Goal: Transaction & Acquisition: Purchase product/service

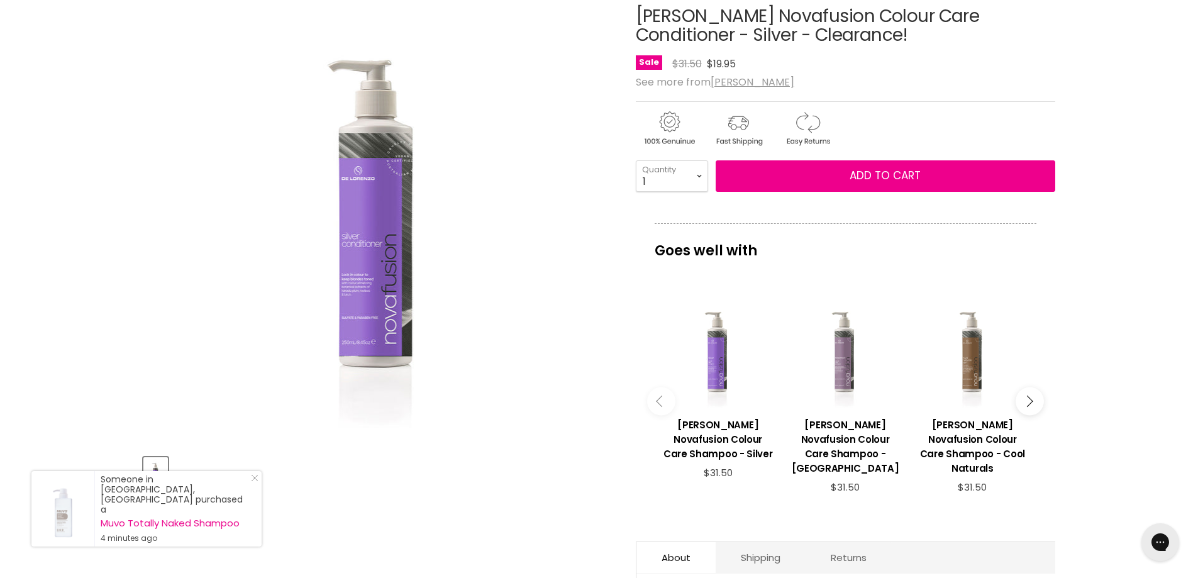
scroll to position [63, 0]
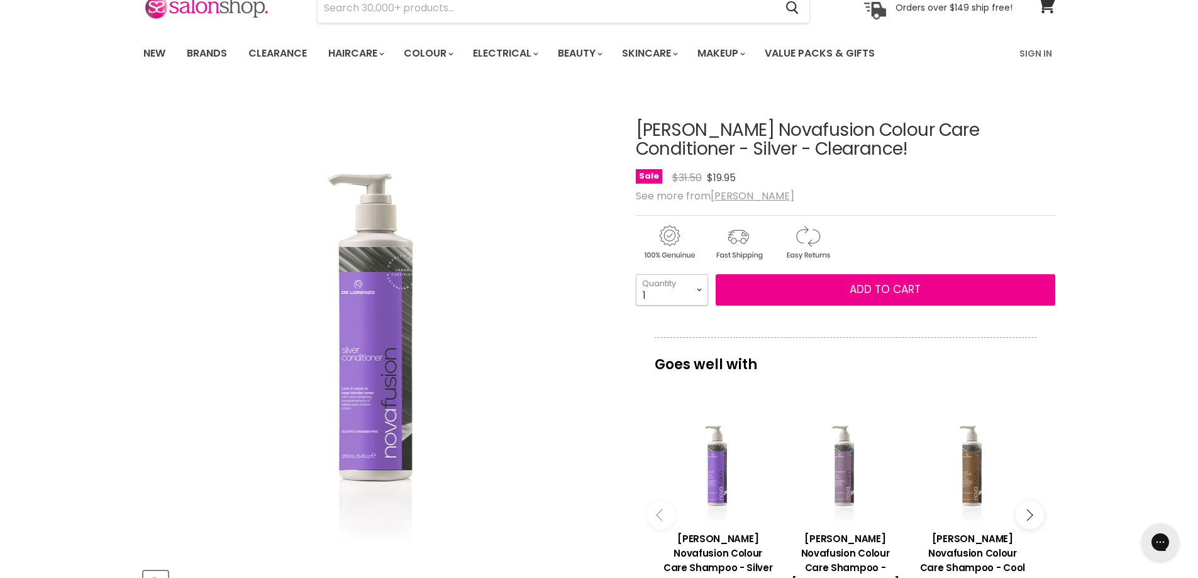
click at [699, 288] on select "1 2 3 4 5 6 7 8 9 10+" at bounding box center [672, 289] width 72 height 31
select select "2"
click at [636, 274] on select "1 2 3 4 5 6 7 8 9 10+" at bounding box center [672, 289] width 72 height 31
type input "2"
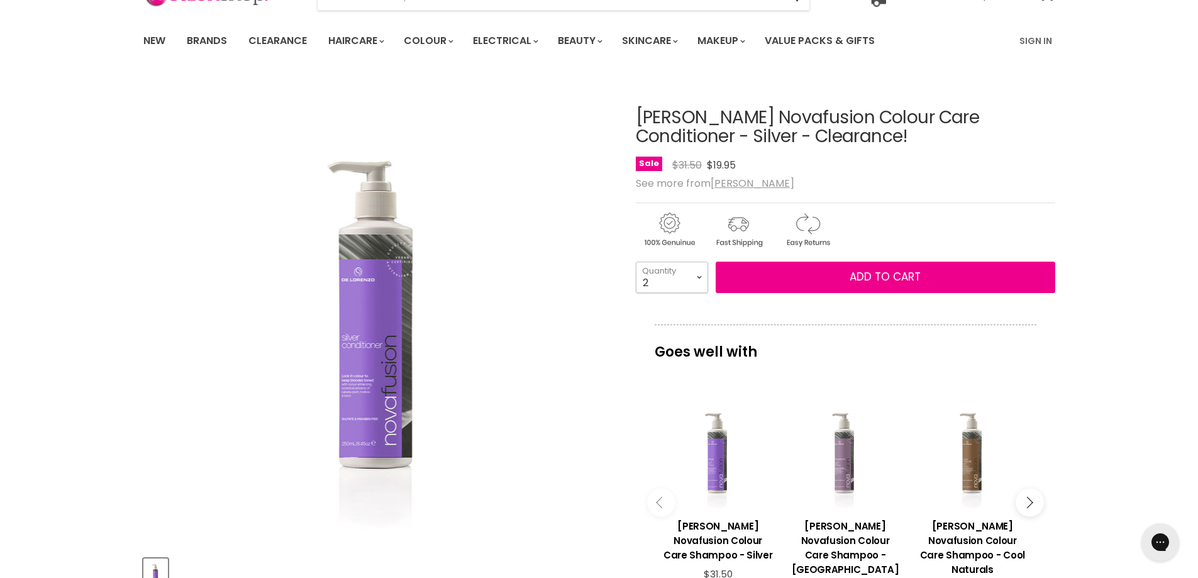
scroll to position [16, 0]
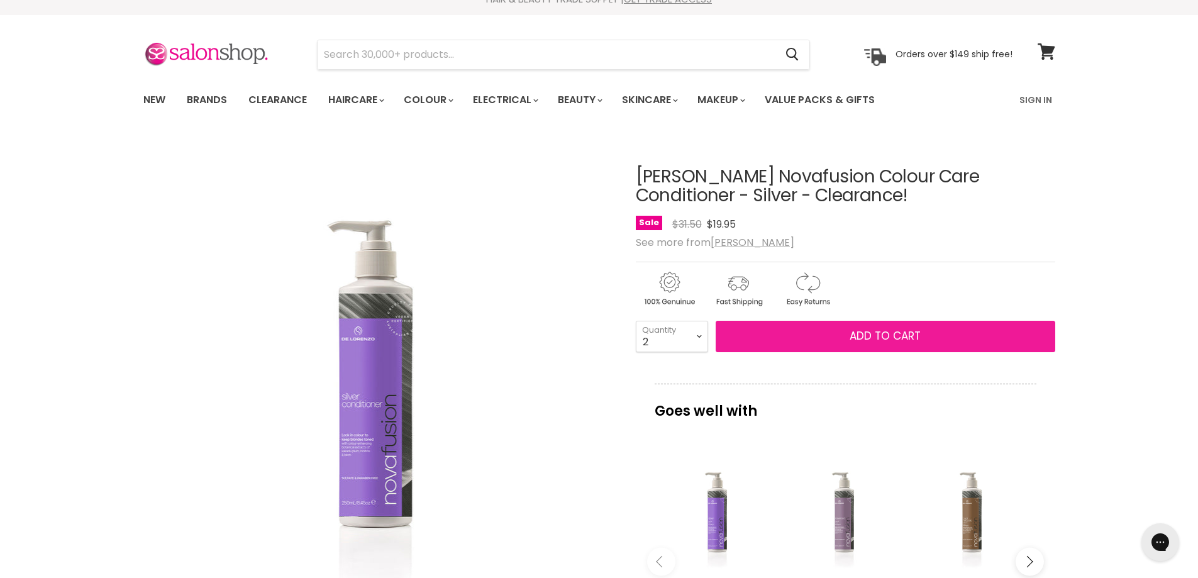
click at [891, 333] on span "Add to cart" at bounding box center [885, 335] width 71 height 15
click at [855, 333] on span "Add to cart" at bounding box center [885, 335] width 71 height 15
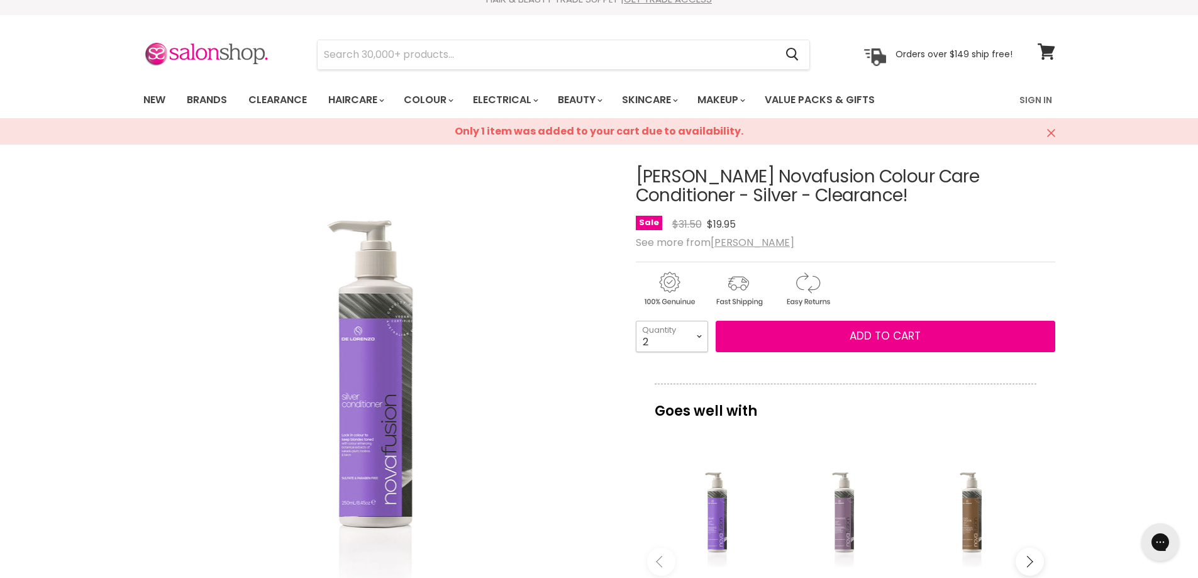
click at [697, 335] on select "1 2 3 4 5 6 7 8 9 10+" at bounding box center [672, 336] width 72 height 31
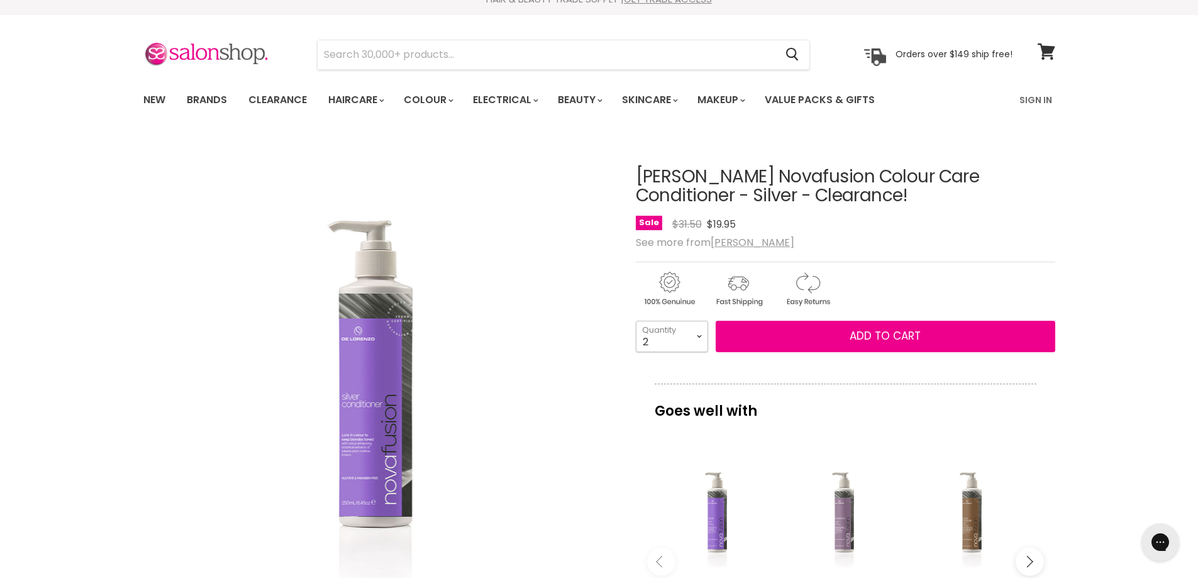
select select "1"
click at [636, 321] on select "1 2 3 4 5 6 7 8 9 10+" at bounding box center [672, 336] width 72 height 31
type input "1"
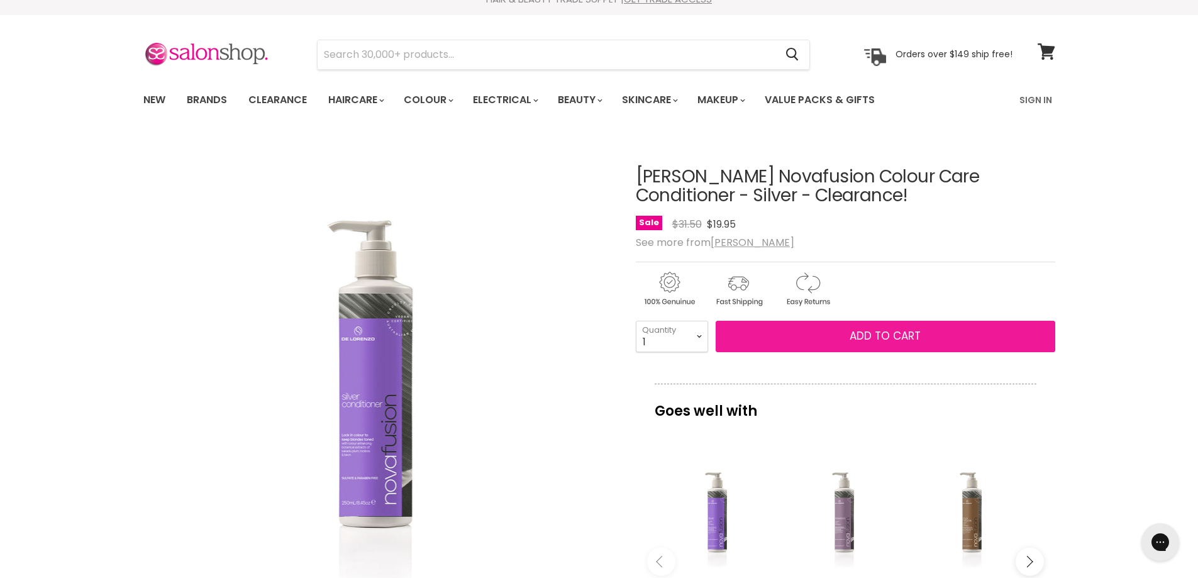
click at [866, 333] on span "Add to cart" at bounding box center [885, 335] width 71 height 15
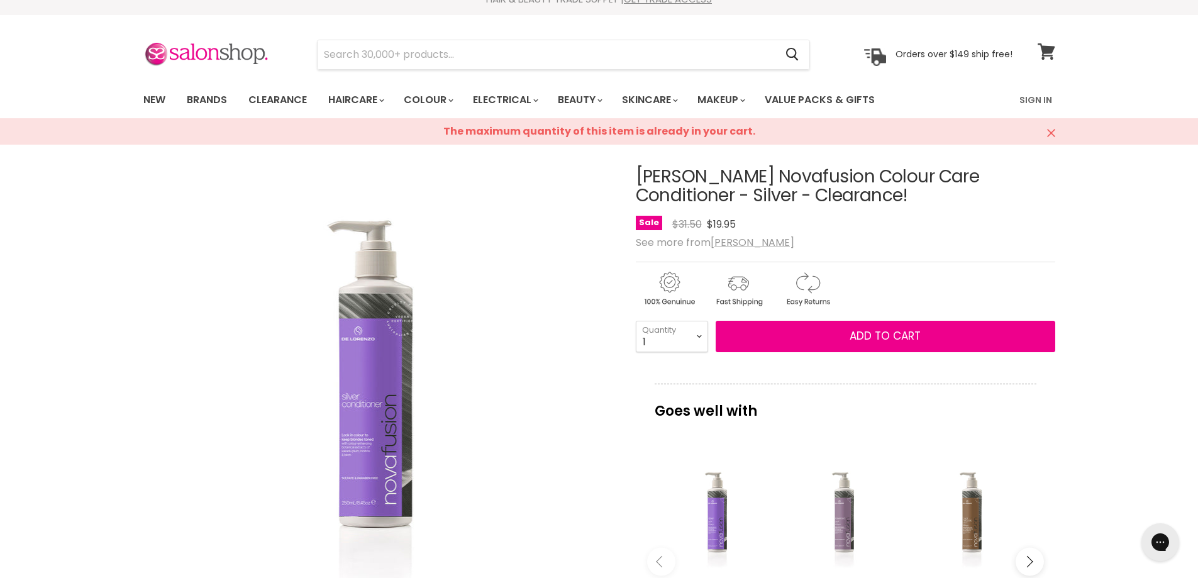
click at [1045, 48] on icon at bounding box center [1046, 51] width 17 height 16
